Goal: Task Accomplishment & Management: Complete application form

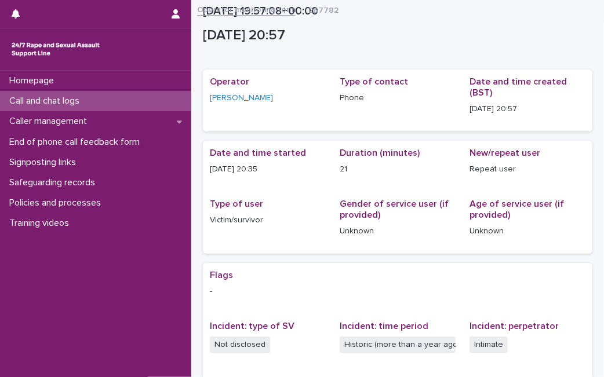
scroll to position [227, 0]
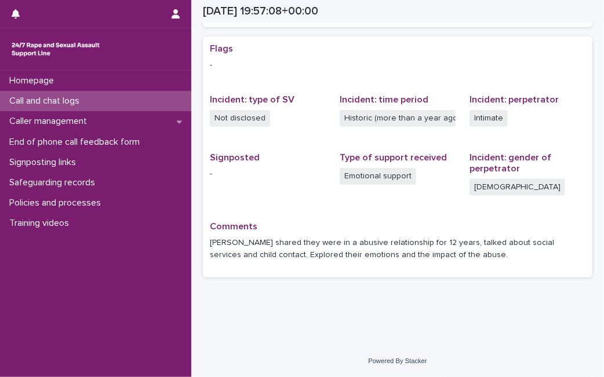
click at [159, 97] on div "Call and chat logs" at bounding box center [95, 101] width 191 height 20
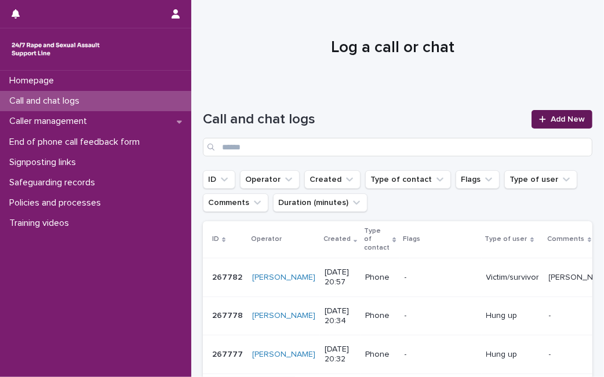
click at [556, 117] on span "Add New" at bounding box center [568, 119] width 34 height 8
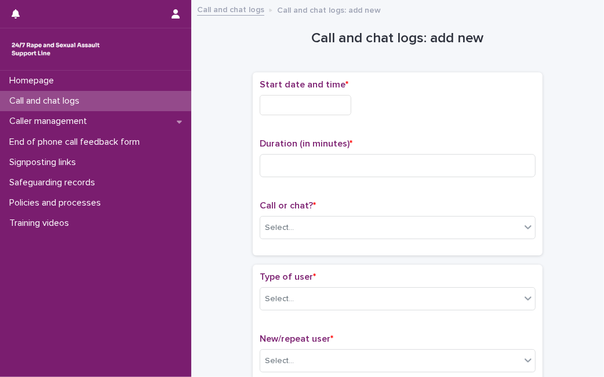
click at [349, 98] on input "text" at bounding box center [306, 105] width 92 height 20
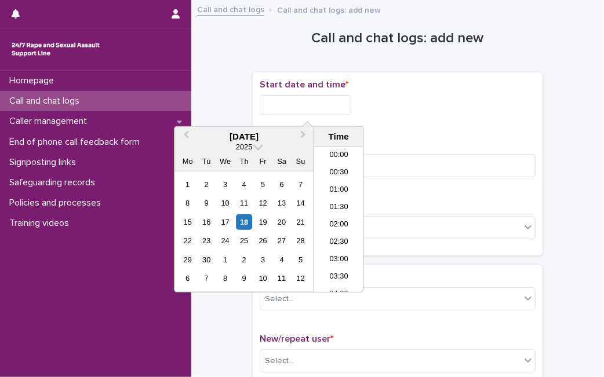
scroll to position [684, 0]
click at [241, 224] on div "18" at bounding box center [244, 222] width 16 height 16
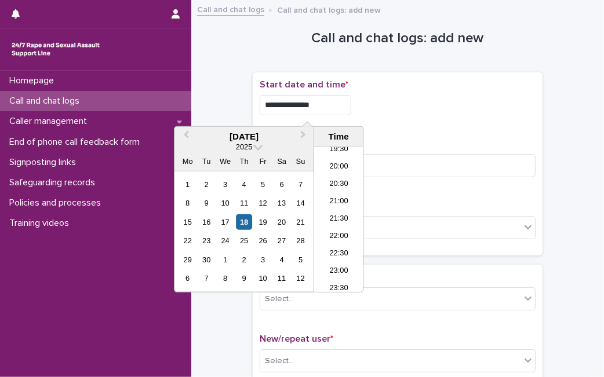
click at [332, 103] on input "**********" at bounding box center [306, 105] width 92 height 20
type input "**********"
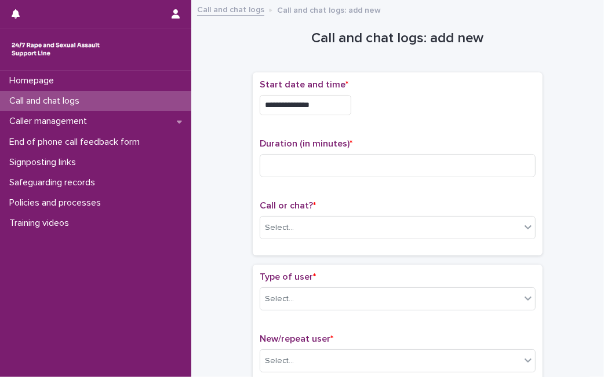
click at [409, 214] on div "Call or chat? * Select..." at bounding box center [398, 225] width 276 height 48
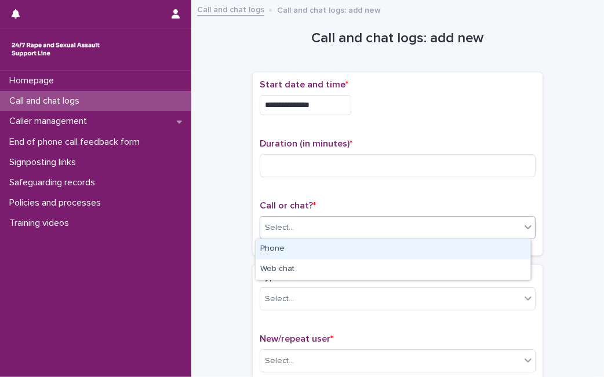
click at [404, 232] on div "Select..." at bounding box center [390, 228] width 260 height 19
click at [395, 256] on div "Phone" at bounding box center [393, 249] width 275 height 20
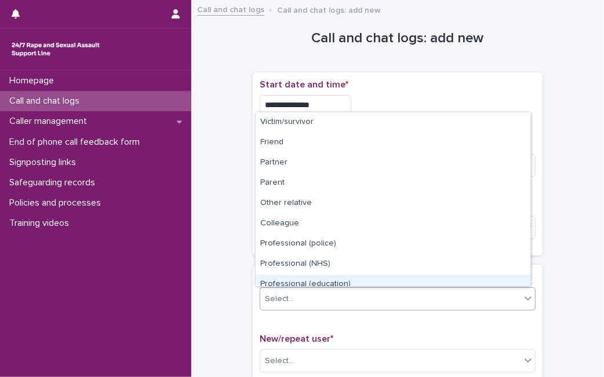
click at [390, 130] on body "**********" at bounding box center [302, 188] width 604 height 377
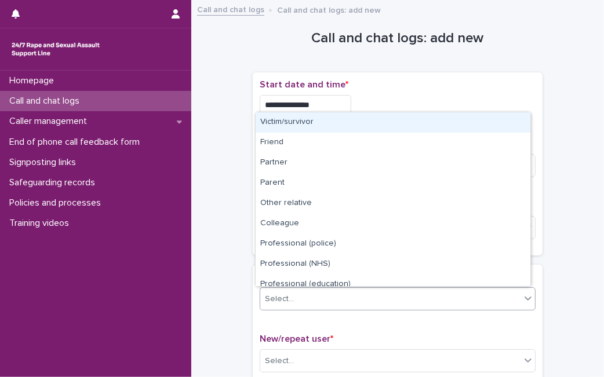
click at [395, 123] on div "Victim/survivor" at bounding box center [393, 122] width 275 height 20
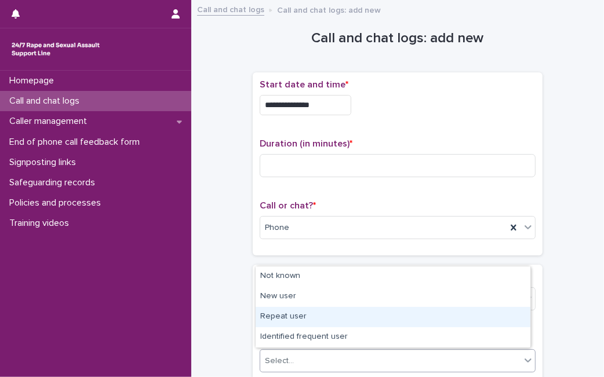
drag, startPoint x: 312, startPoint y: 364, endPoint x: 331, endPoint y: 317, distance: 50.5
click at [331, 317] on body "**********" at bounding box center [302, 188] width 604 height 377
click at [331, 317] on div "Repeat user" at bounding box center [393, 317] width 275 height 20
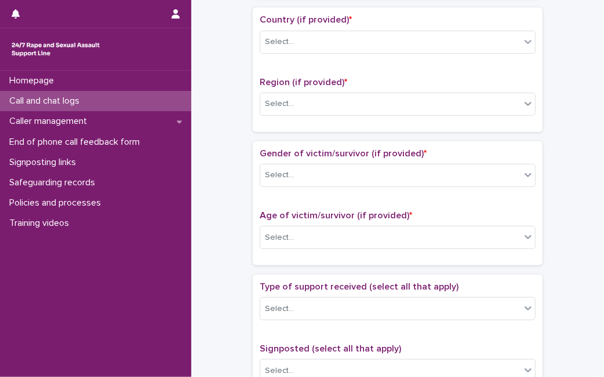
scroll to position [392, 0]
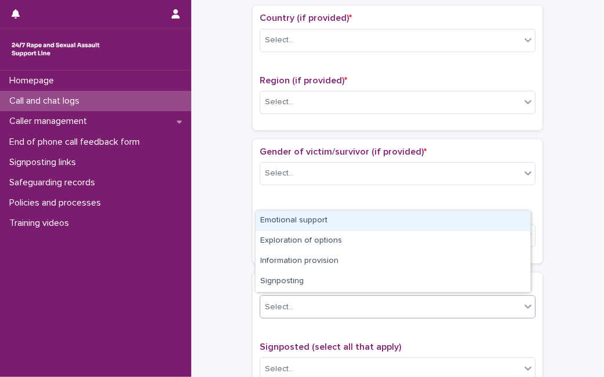
drag, startPoint x: 347, startPoint y: 300, endPoint x: 358, endPoint y: 231, distance: 70.3
click at [366, 220] on body "**********" at bounding box center [302, 188] width 604 height 377
click at [366, 220] on div "Emotional support" at bounding box center [393, 221] width 275 height 20
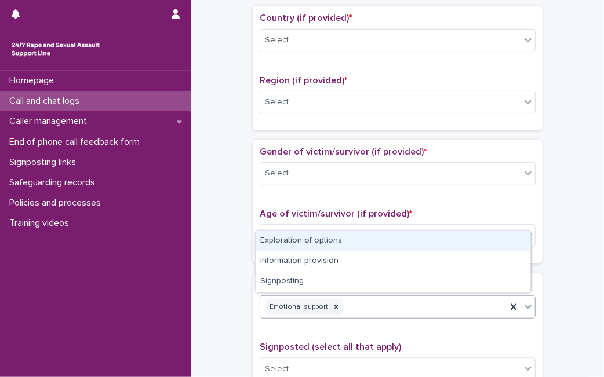
click at [522, 305] on icon at bounding box center [528, 307] width 12 height 12
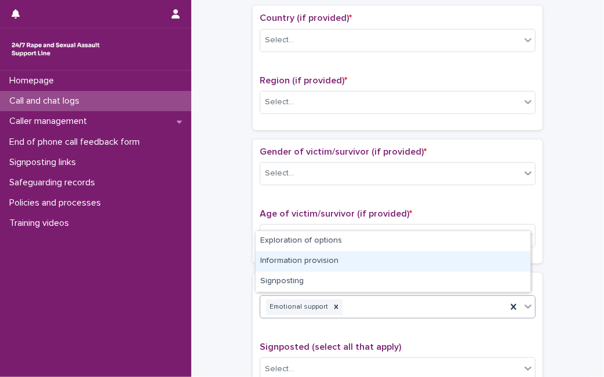
click at [470, 260] on div "Information provision" at bounding box center [393, 262] width 275 height 20
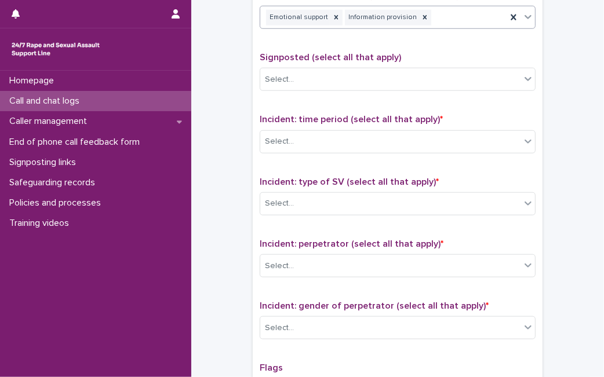
scroll to position [683, 0]
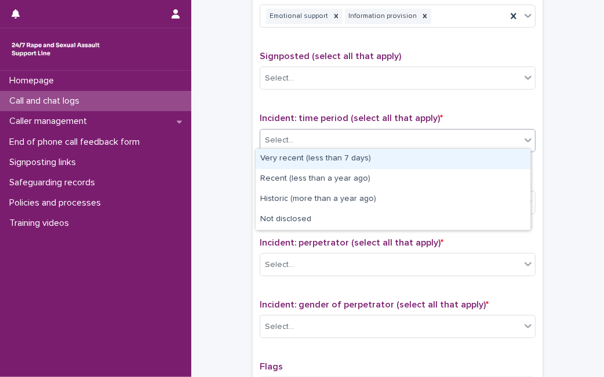
click at [374, 131] on div "Select..." at bounding box center [390, 140] width 260 height 19
click at [343, 156] on div "Very recent (less than 7 days)" at bounding box center [393, 159] width 275 height 20
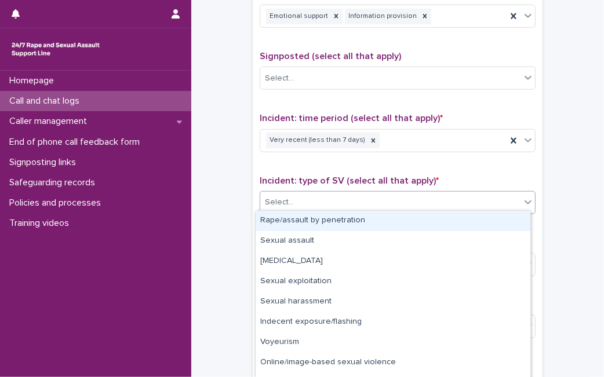
click at [328, 204] on div "Select..." at bounding box center [390, 202] width 260 height 19
click at [326, 219] on div "Rape/assault by penetration" at bounding box center [393, 221] width 275 height 20
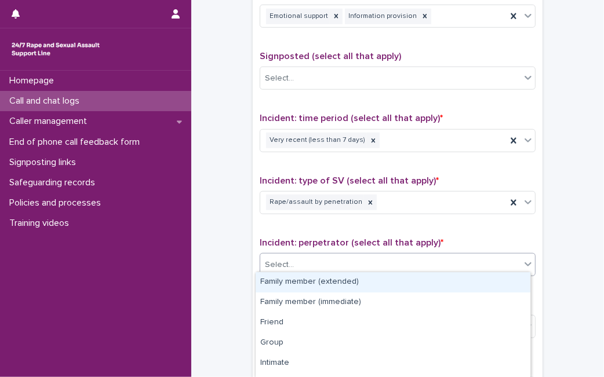
click at [321, 256] on div "Select..." at bounding box center [390, 265] width 260 height 19
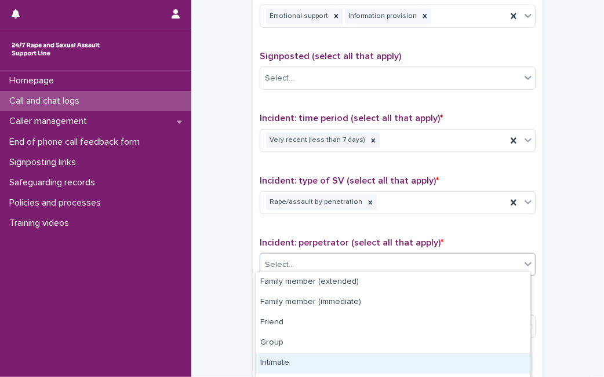
click at [281, 362] on div "Intimate" at bounding box center [393, 364] width 275 height 20
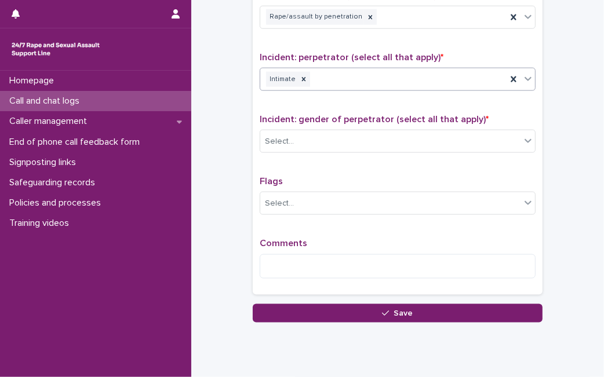
scroll to position [883, 0]
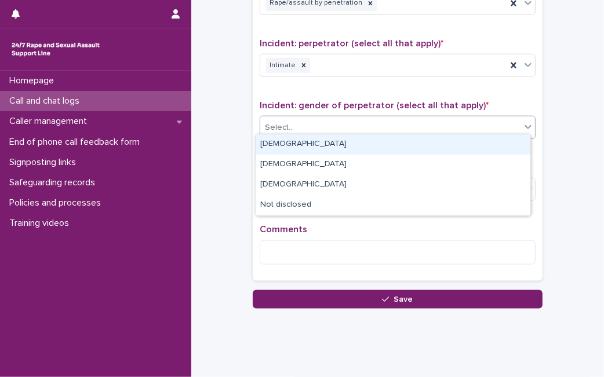
click at [464, 124] on div "Select..." at bounding box center [390, 127] width 260 height 19
click at [440, 145] on div "Male" at bounding box center [393, 144] width 275 height 20
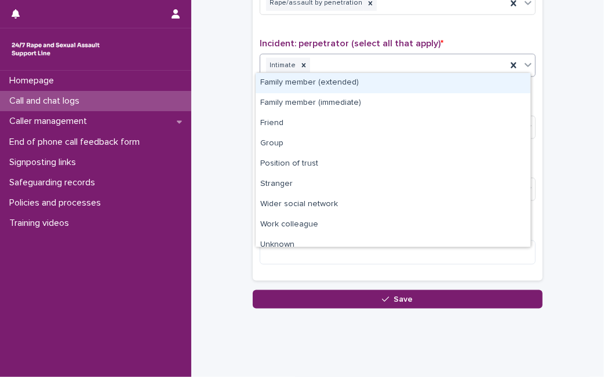
click at [527, 59] on icon at bounding box center [528, 65] width 12 height 12
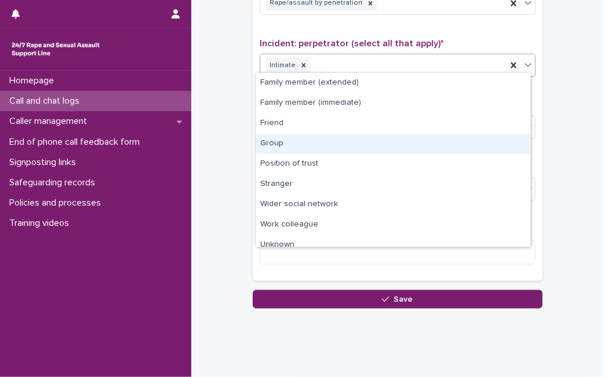
click at [395, 148] on div "Group" at bounding box center [393, 144] width 275 height 20
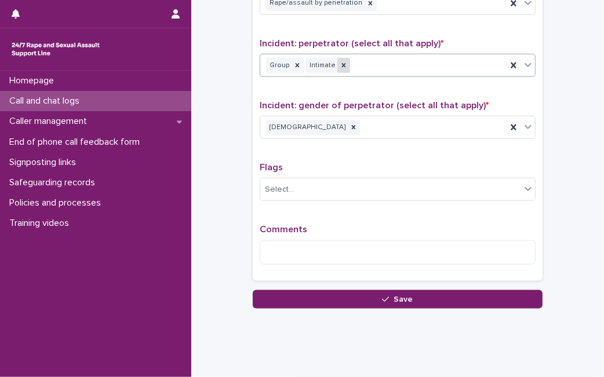
click at [342, 63] on icon at bounding box center [344, 65] width 4 height 4
click at [293, 62] on icon at bounding box center [297, 65] width 8 height 8
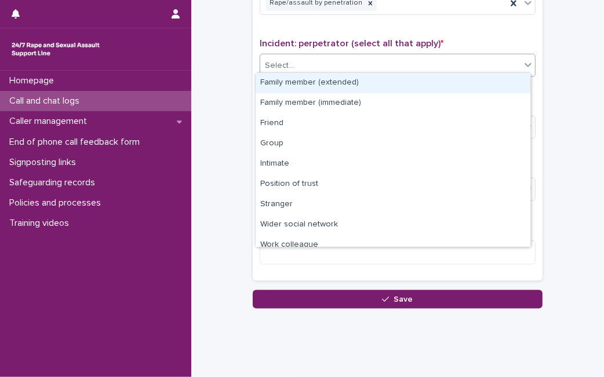
click at [307, 62] on div "Select..." at bounding box center [390, 65] width 260 height 19
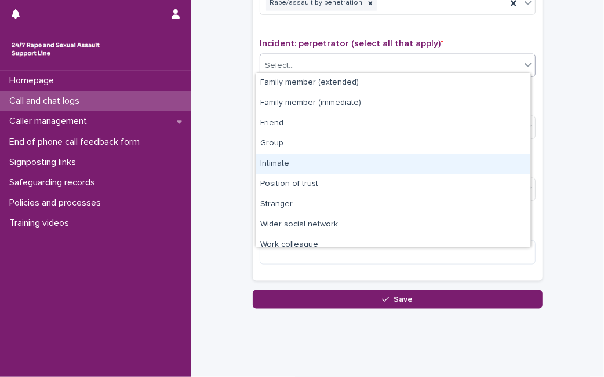
click at [273, 156] on div "Intimate" at bounding box center [393, 164] width 275 height 20
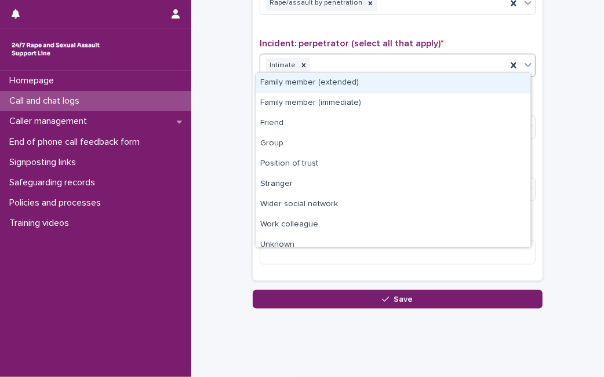
click at [524, 59] on icon at bounding box center [528, 65] width 12 height 12
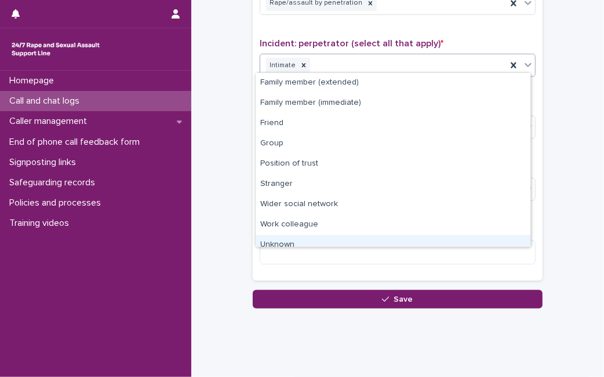
click at [416, 236] on div "Unknown" at bounding box center [393, 245] width 275 height 20
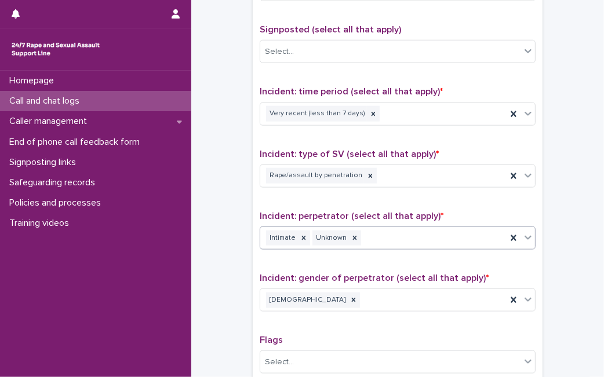
scroll to position [693, 0]
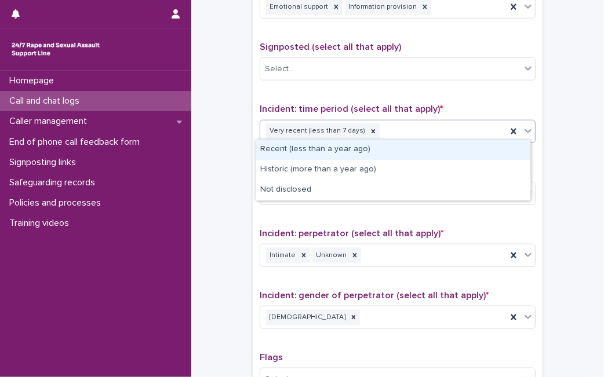
click at [523, 125] on icon at bounding box center [528, 131] width 12 height 12
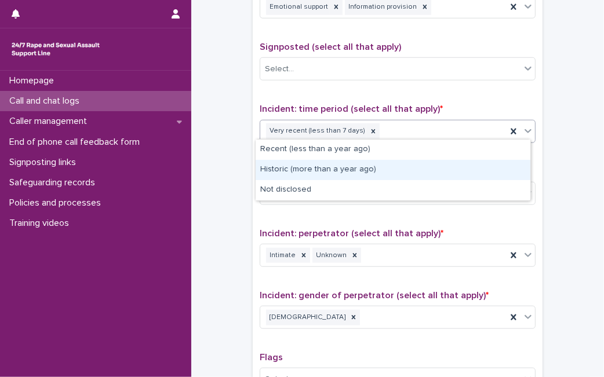
click at [464, 170] on div "Historic (more than a year ago)" at bounding box center [393, 170] width 275 height 20
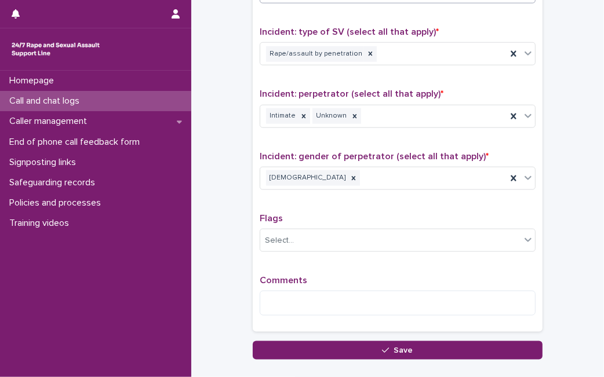
scroll to position [883, 0]
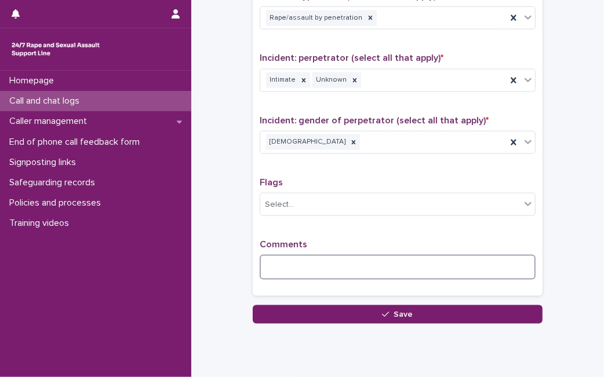
click at [482, 255] on textarea at bounding box center [398, 267] width 276 height 24
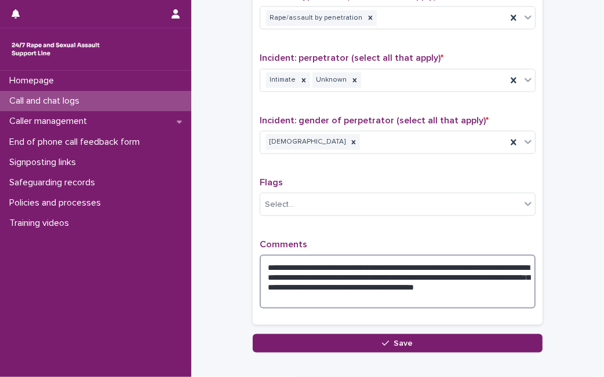
drag, startPoint x: 452, startPoint y: 265, endPoint x: 412, endPoint y: 264, distance: 40.0
click at [412, 264] on textarea "**********" at bounding box center [398, 281] width 276 height 53
type textarea "**********"
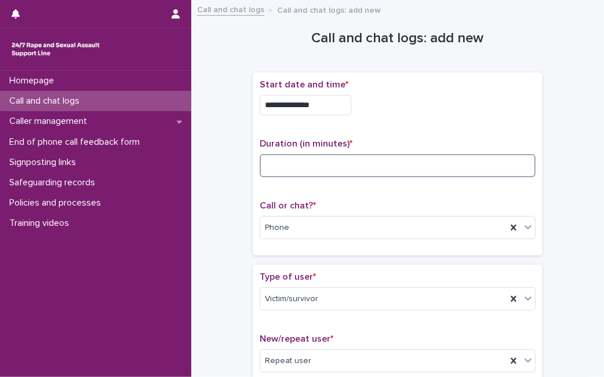
click at [319, 165] on input at bounding box center [398, 165] width 276 height 23
type input "**"
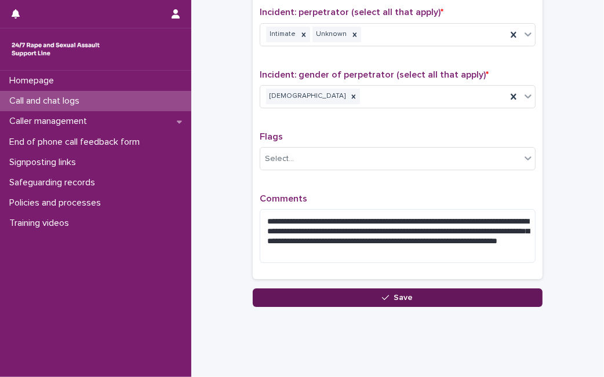
click at [465, 289] on button "Save" at bounding box center [398, 298] width 290 height 19
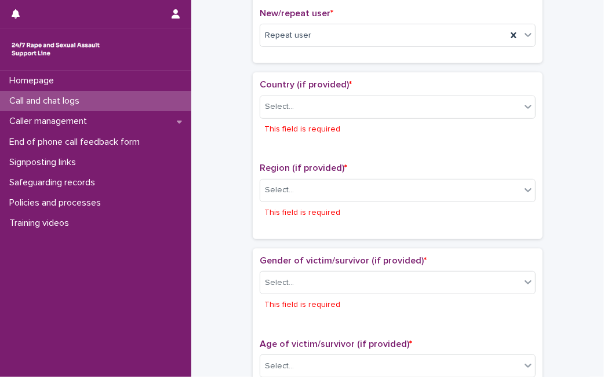
scroll to position [331, 0]
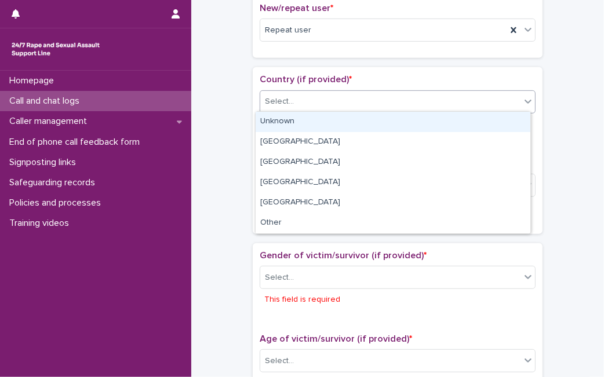
click at [441, 92] on div "Select..." at bounding box center [390, 101] width 260 height 19
click at [389, 120] on div "Unknown" at bounding box center [393, 122] width 275 height 20
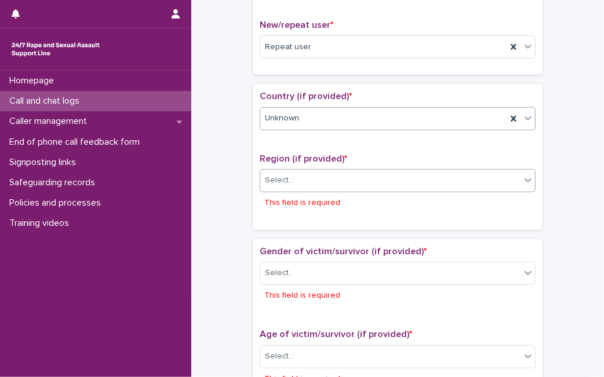
scroll to position [312, 0]
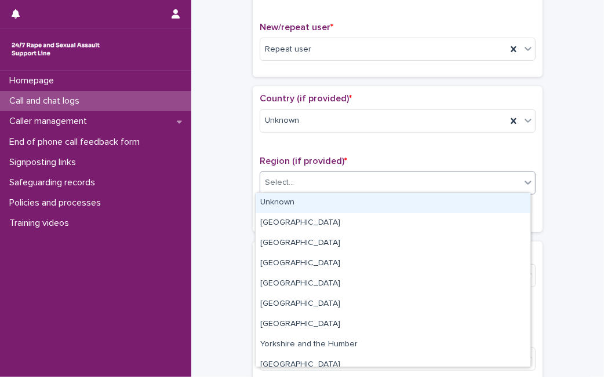
click at [333, 180] on div "Select..." at bounding box center [390, 182] width 260 height 19
click at [323, 201] on div "Unknown" at bounding box center [393, 203] width 275 height 20
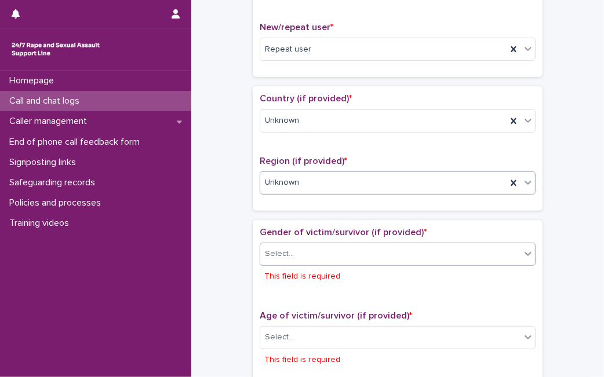
scroll to position [301, 0]
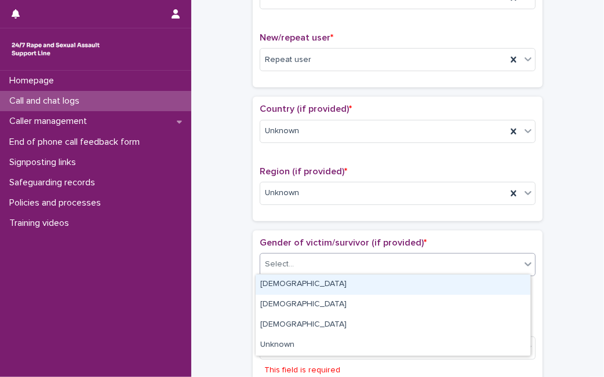
click at [298, 269] on div "Select..." at bounding box center [390, 264] width 260 height 19
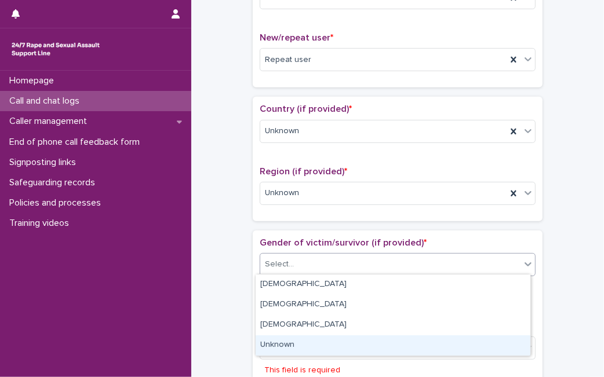
click at [290, 343] on div "Unknown" at bounding box center [393, 346] width 275 height 20
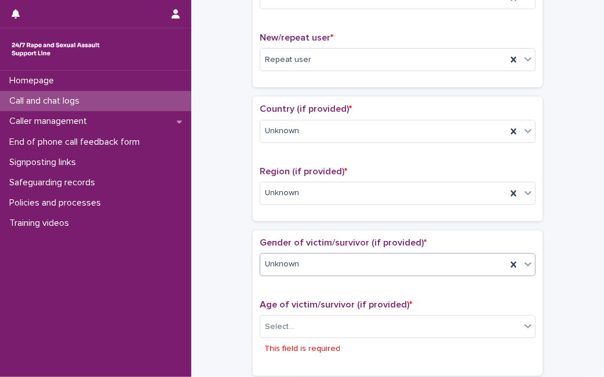
scroll to position [290, 0]
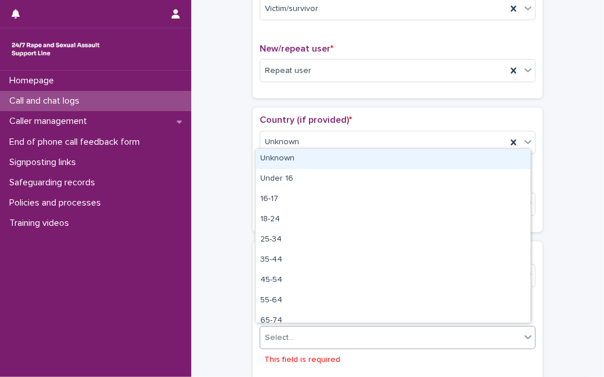
click at [290, 343] on div "Select..." at bounding box center [390, 338] width 260 height 19
click at [303, 162] on div "Unknown" at bounding box center [393, 159] width 275 height 20
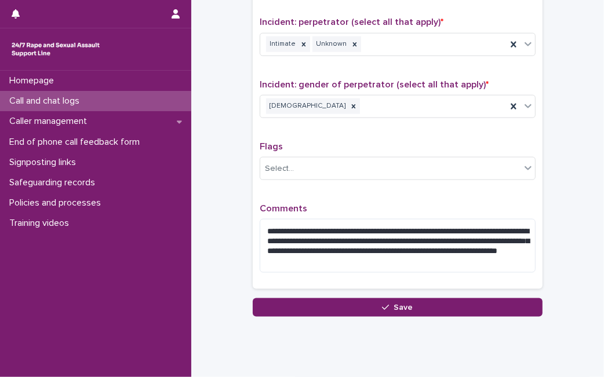
scroll to position [922, 0]
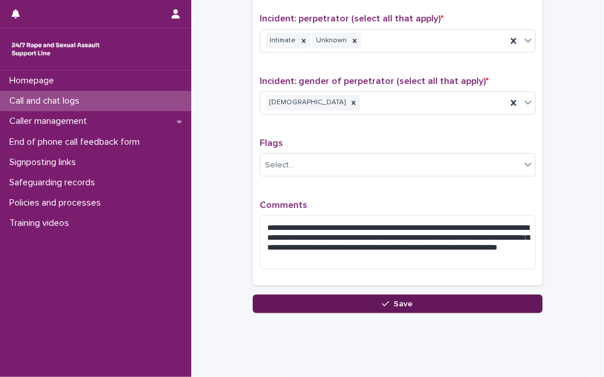
click at [487, 295] on button "Save" at bounding box center [398, 304] width 290 height 19
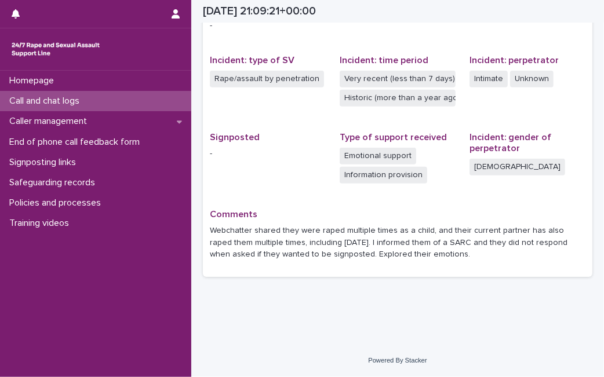
scroll to position [265, 0]
click at [104, 103] on div "Call and chat logs" at bounding box center [95, 101] width 191 height 20
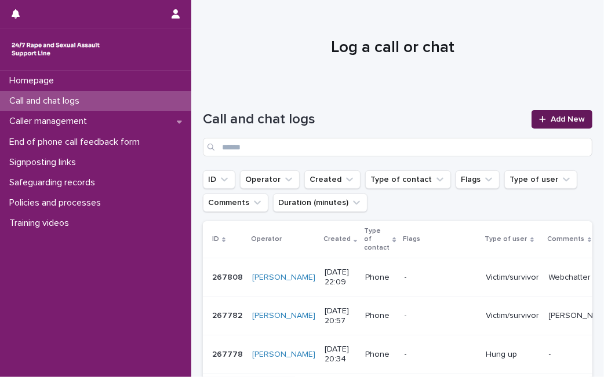
click at [565, 125] on link "Add New" at bounding box center [561, 119] width 61 height 19
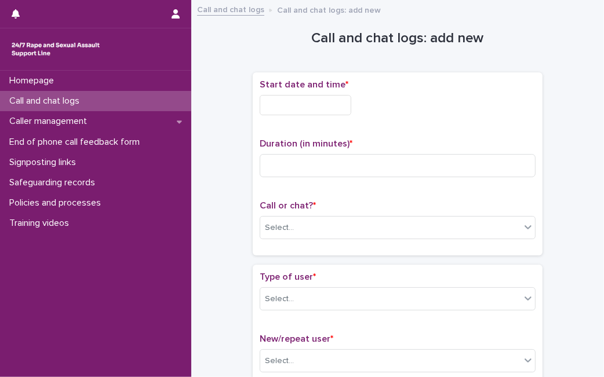
click at [300, 110] on input "text" at bounding box center [306, 105] width 92 height 20
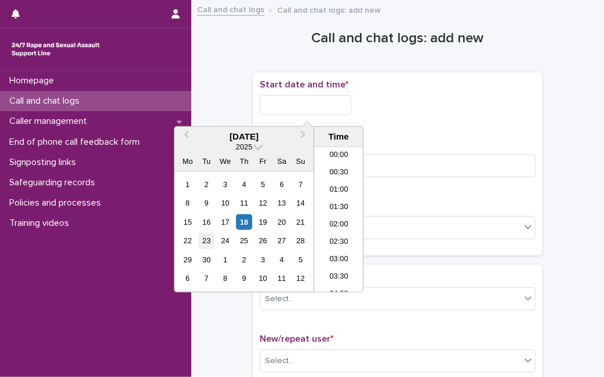
scroll to position [689, 0]
click at [247, 223] on div "18" at bounding box center [244, 222] width 16 height 16
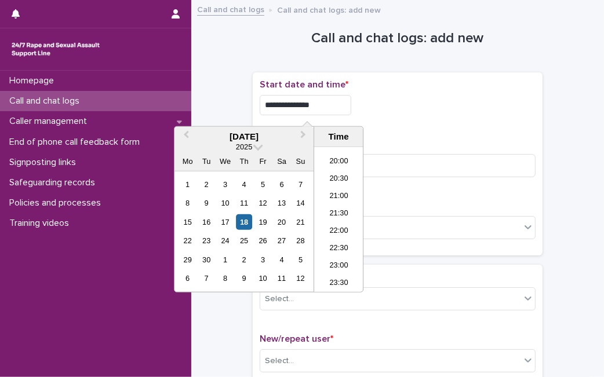
click at [333, 110] on input "**********" at bounding box center [306, 105] width 92 height 20
type input "**********"
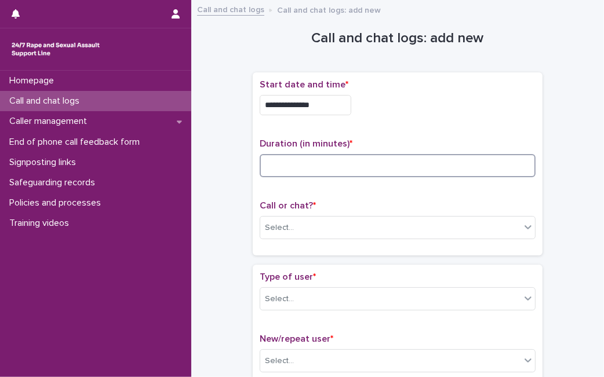
click at [428, 158] on input at bounding box center [398, 165] width 276 height 23
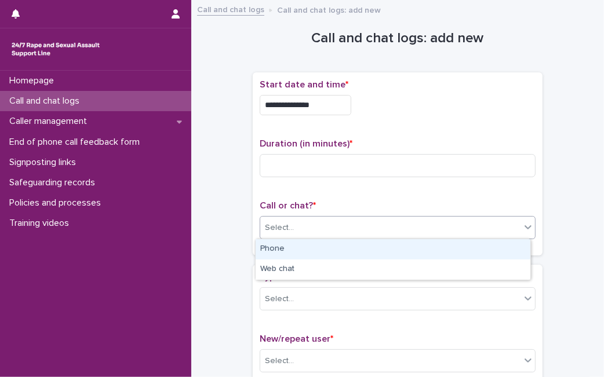
click at [395, 232] on div "Select..." at bounding box center [390, 228] width 260 height 19
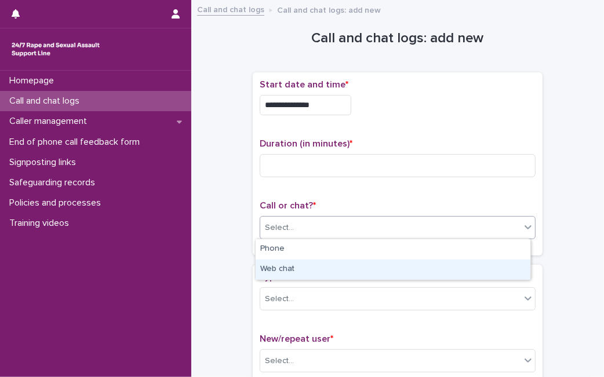
click at [372, 267] on div "Web chat" at bounding box center [393, 270] width 275 height 20
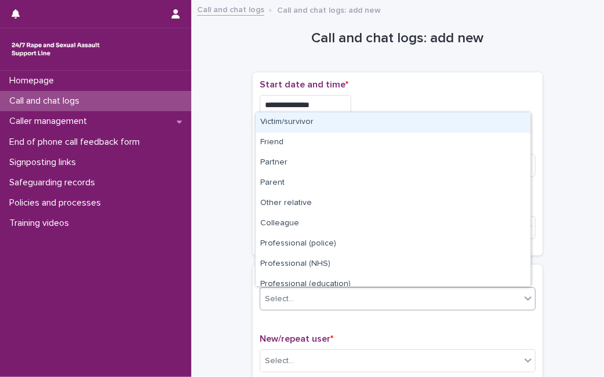
click at [351, 296] on div "Select..." at bounding box center [390, 299] width 260 height 19
click at [356, 125] on div "Victim/survivor" at bounding box center [393, 122] width 275 height 20
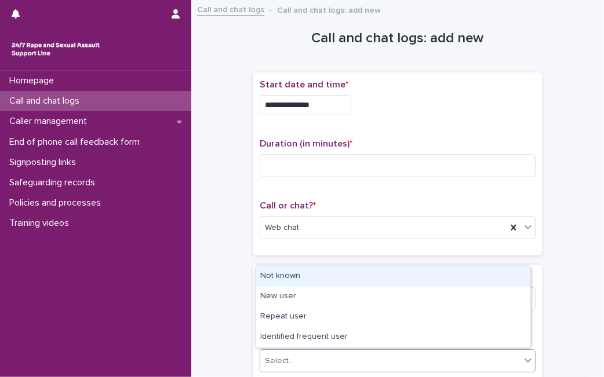
click at [307, 360] on div "Select..." at bounding box center [390, 361] width 260 height 19
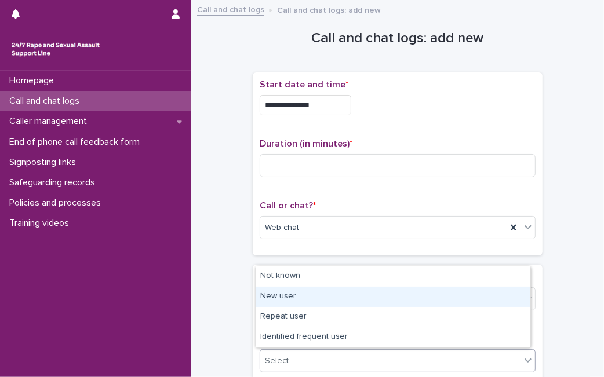
click at [327, 301] on div "New user" at bounding box center [393, 297] width 275 height 20
